Goal: Information Seeking & Learning: Learn about a topic

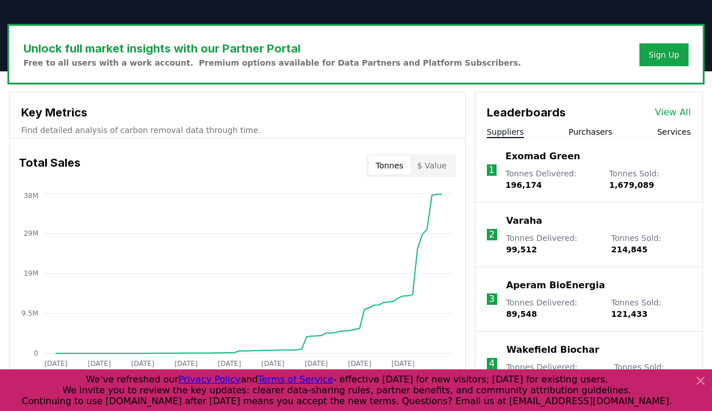
scroll to position [328, 0]
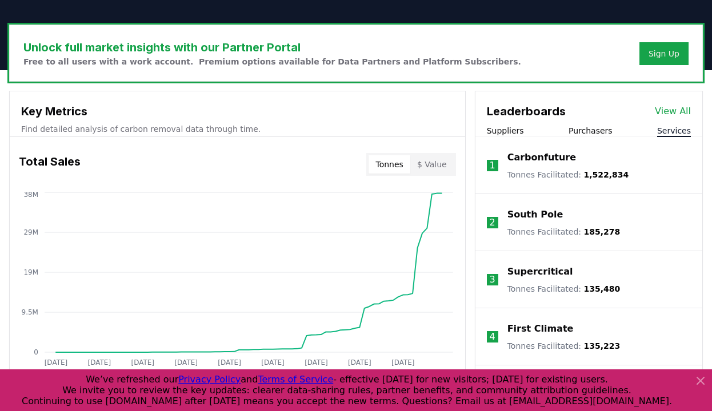
click at [669, 129] on button "Services" at bounding box center [674, 130] width 34 height 11
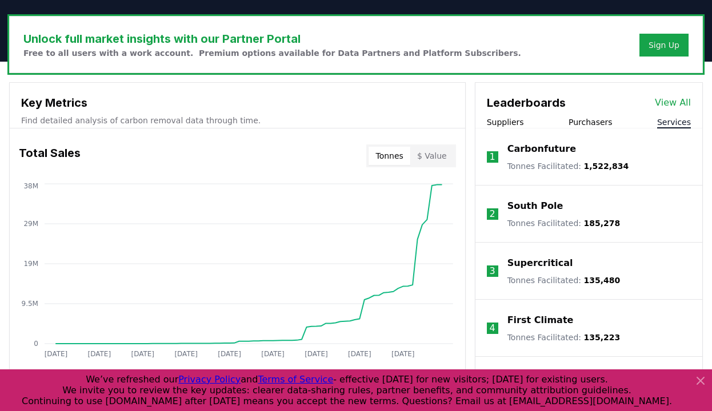
scroll to position [334, 0]
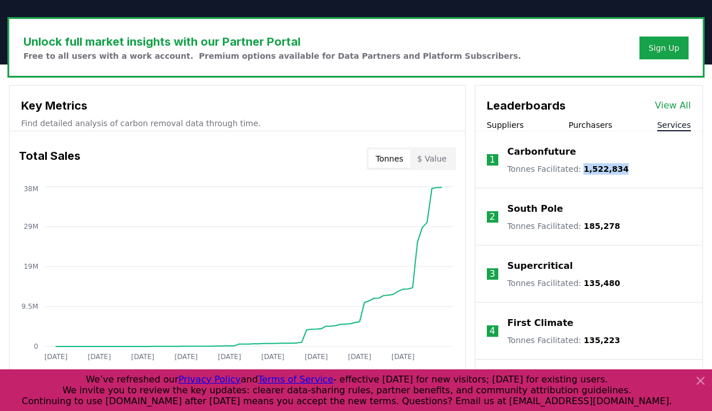
drag, startPoint x: 578, startPoint y: 167, endPoint x: 633, endPoint y: 167, distance: 54.8
click at [633, 167] on li "1 Carbonfuture Tonnes Facilitated : 1,522,834" at bounding box center [588, 159] width 227 height 57
copy span "1,522,834"
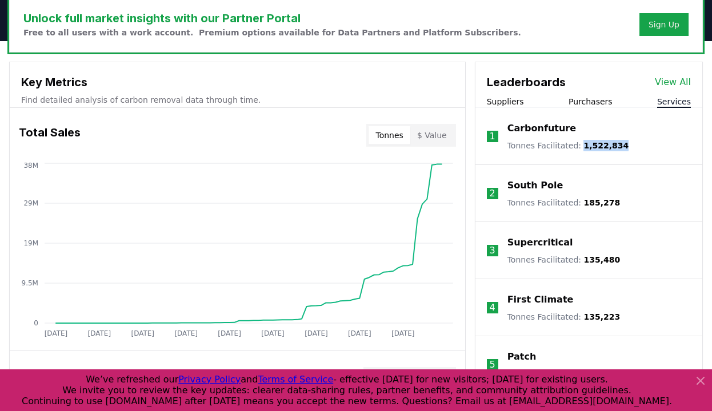
scroll to position [360, 0]
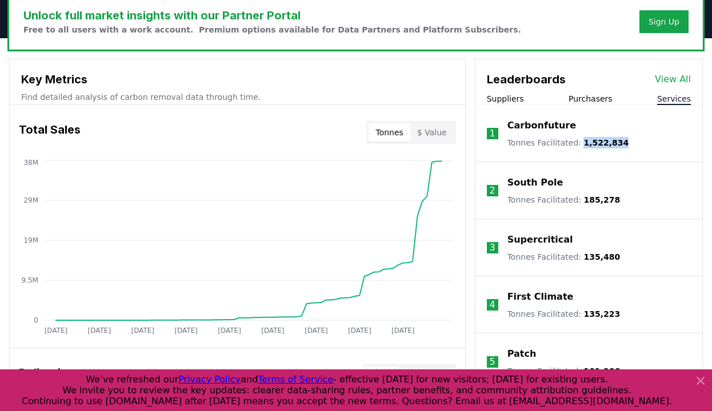
click at [680, 74] on link "View All" at bounding box center [672, 80] width 36 height 14
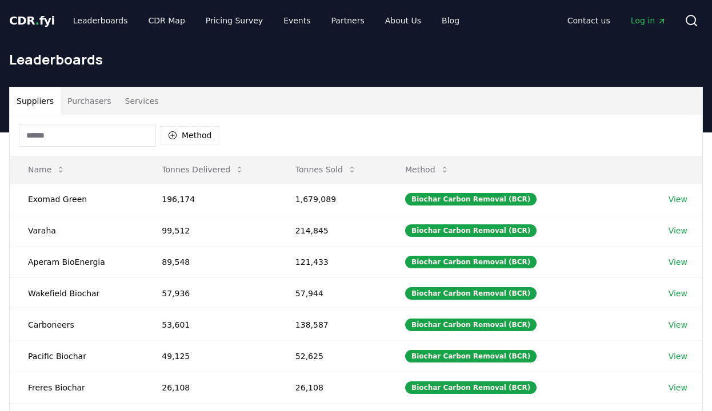
click at [140, 101] on button "Services" at bounding box center [141, 100] width 47 height 27
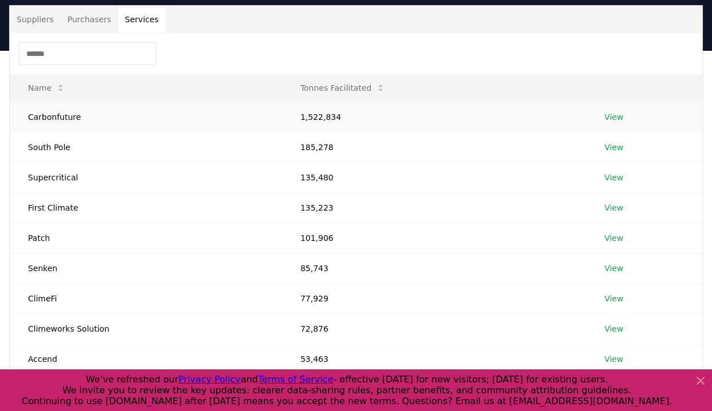
scroll to position [42, 0]
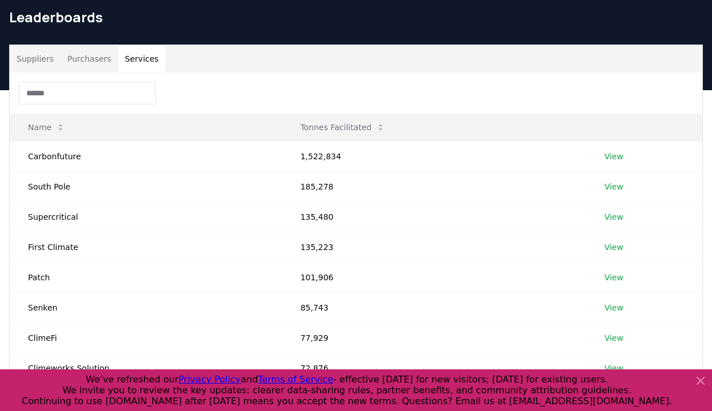
click at [87, 66] on button "Purchasers" at bounding box center [90, 58] width 58 height 27
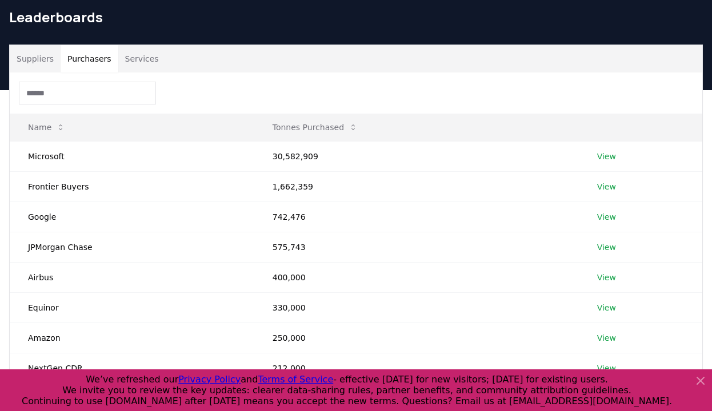
click at [126, 61] on button "Services" at bounding box center [141, 58] width 47 height 27
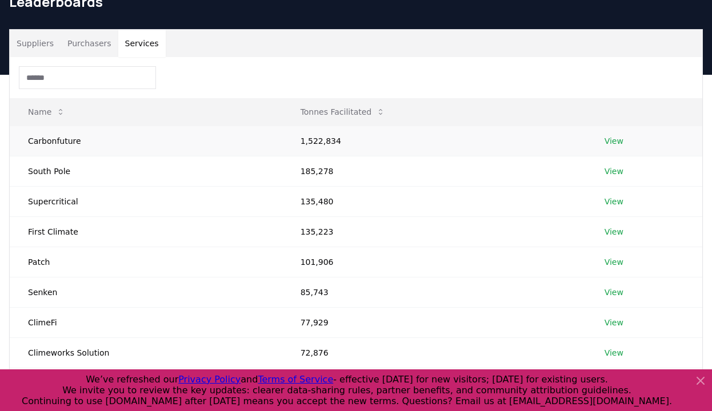
scroll to position [17, 0]
